Goal: Task Accomplishment & Management: Manage account settings

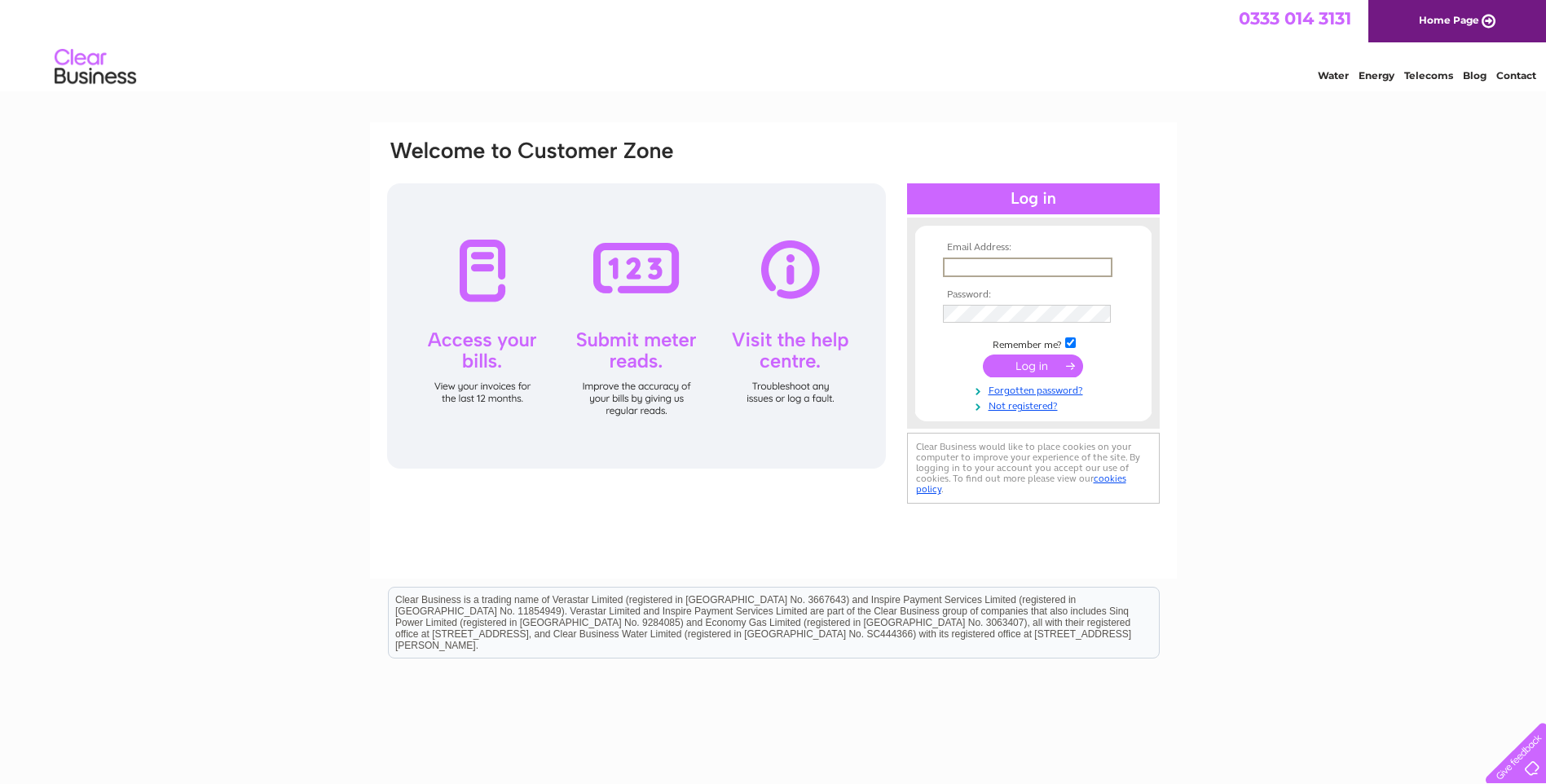
paste input "[EMAIL_ADDRESS][DOMAIN_NAME]"
click at [1039, 265] on input "facilities@arden.ac.uk" at bounding box center [1027, 267] width 169 height 20
type input "facilities@arden.ac.uk"
click at [1009, 369] on input "submit" at bounding box center [1033, 366] width 101 height 23
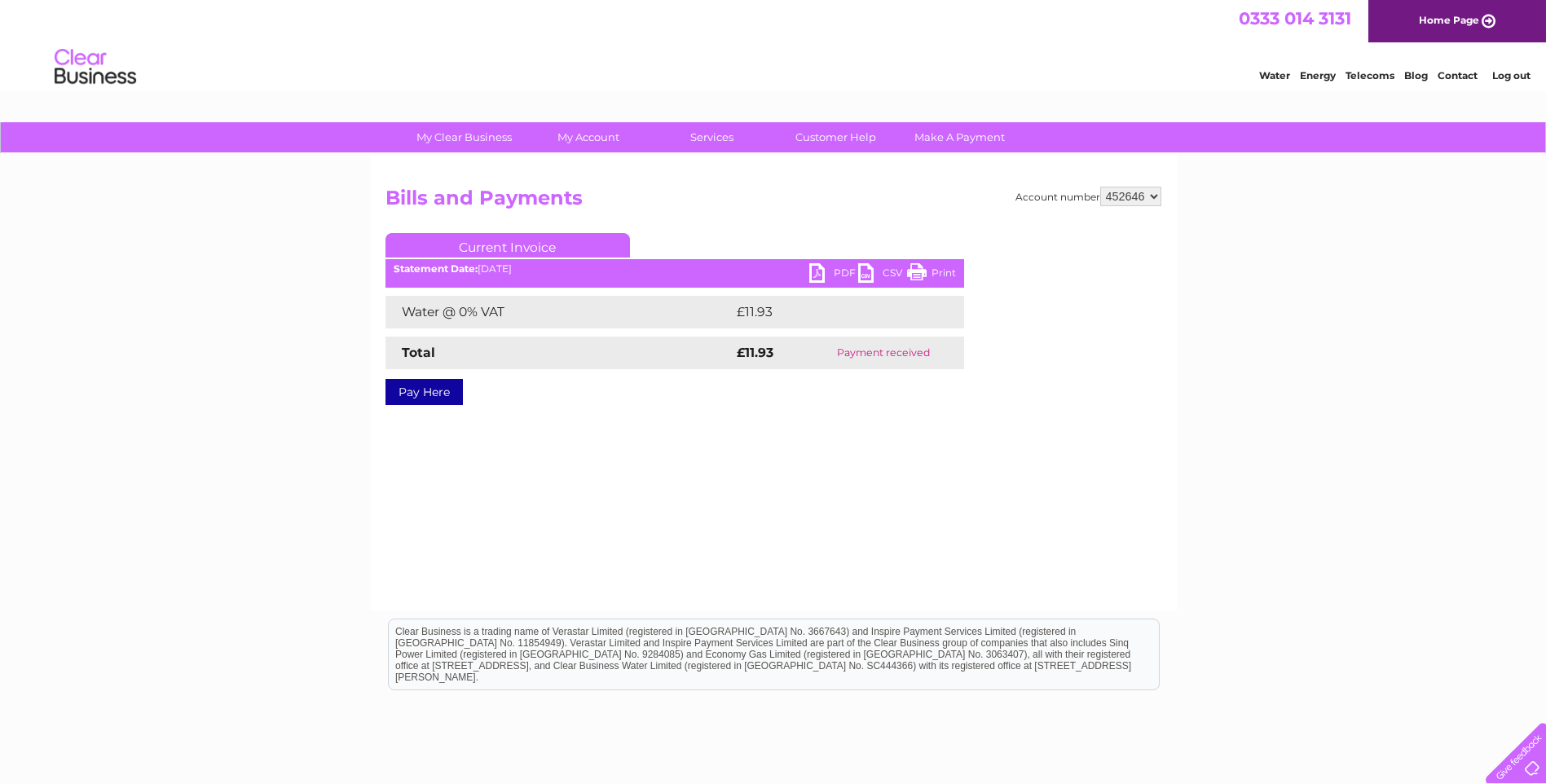
click at [1514, 69] on link "Log out" at bounding box center [1512, 75] width 38 height 12
